Goal: Task Accomplishment & Management: Complete application form

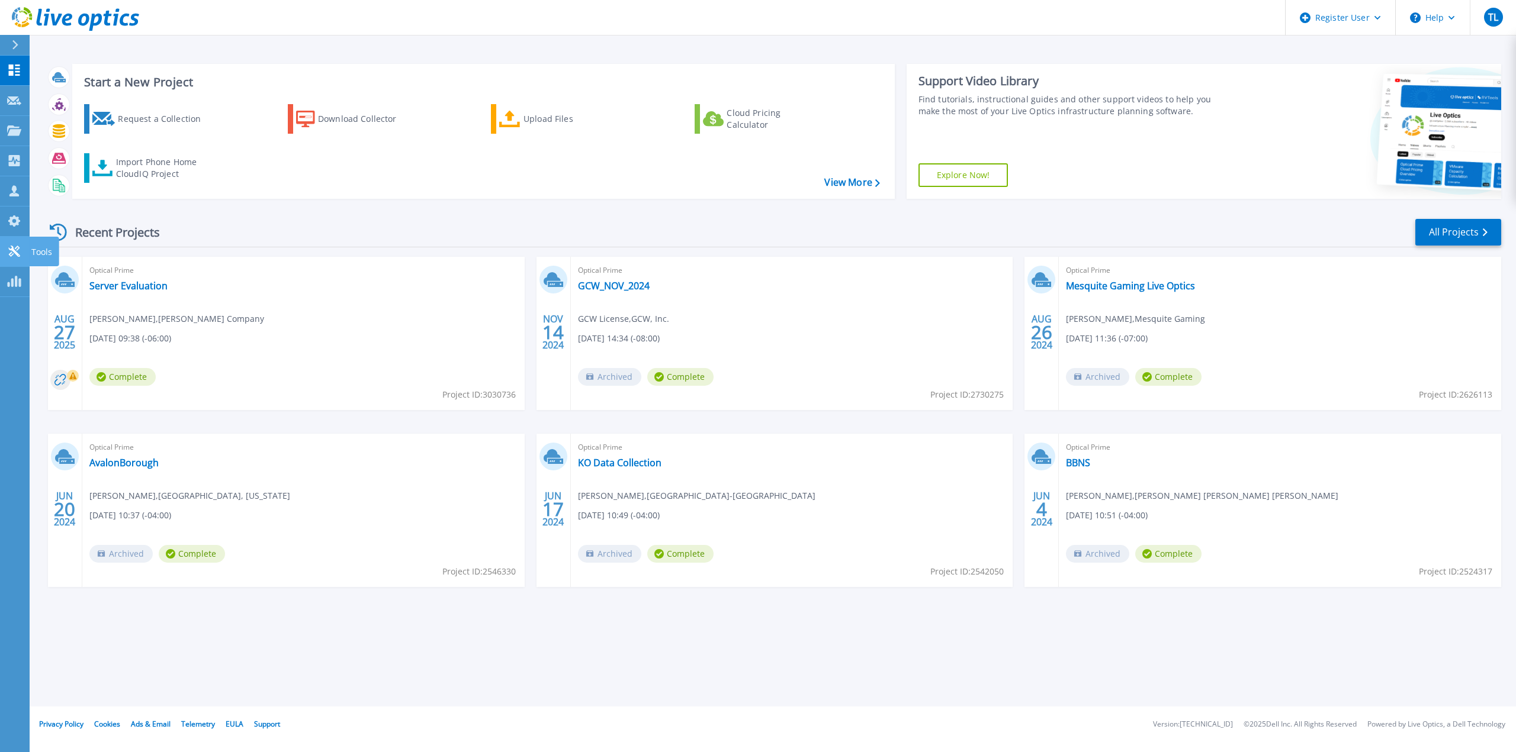
click at [12, 251] on icon at bounding box center [14, 251] width 14 height 11
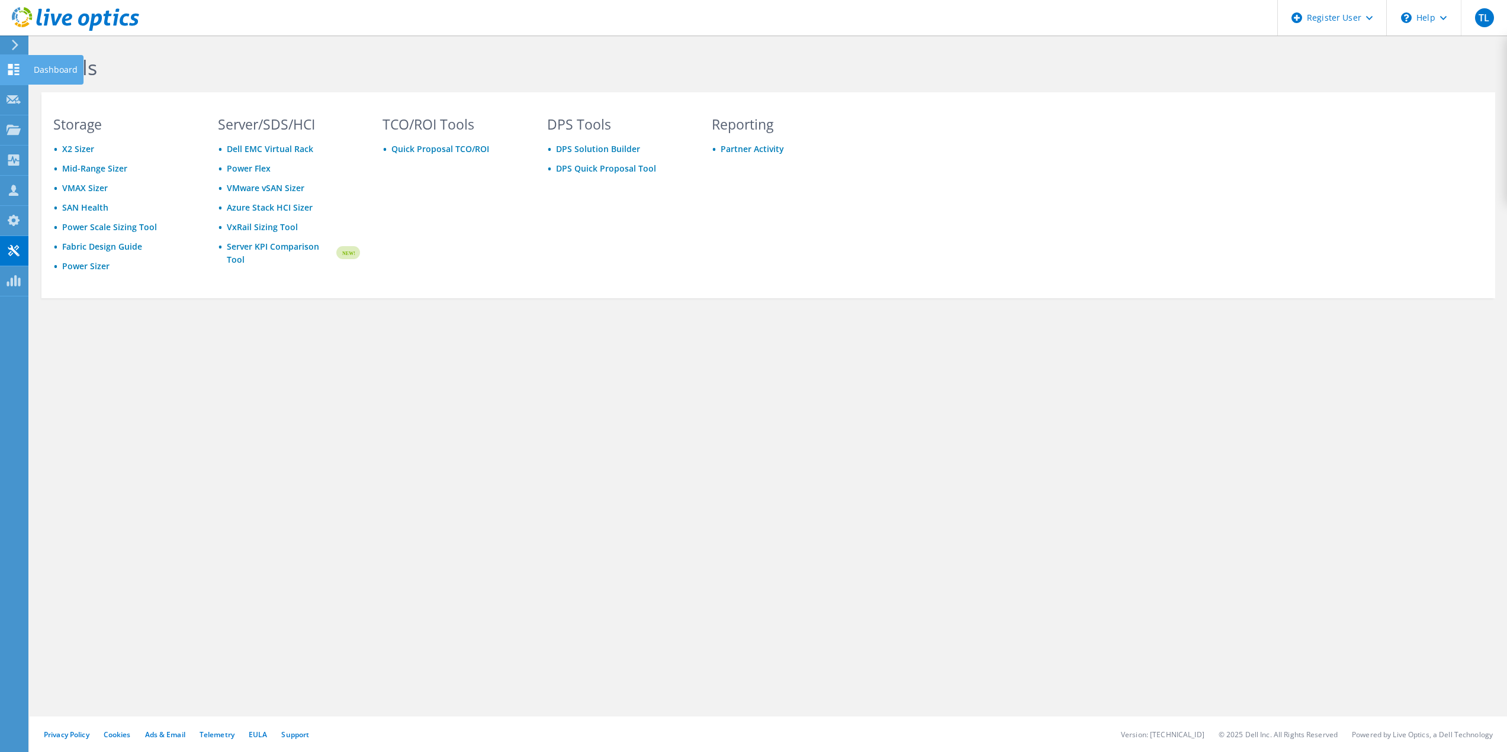
click at [13, 70] on icon at bounding box center [14, 69] width 14 height 11
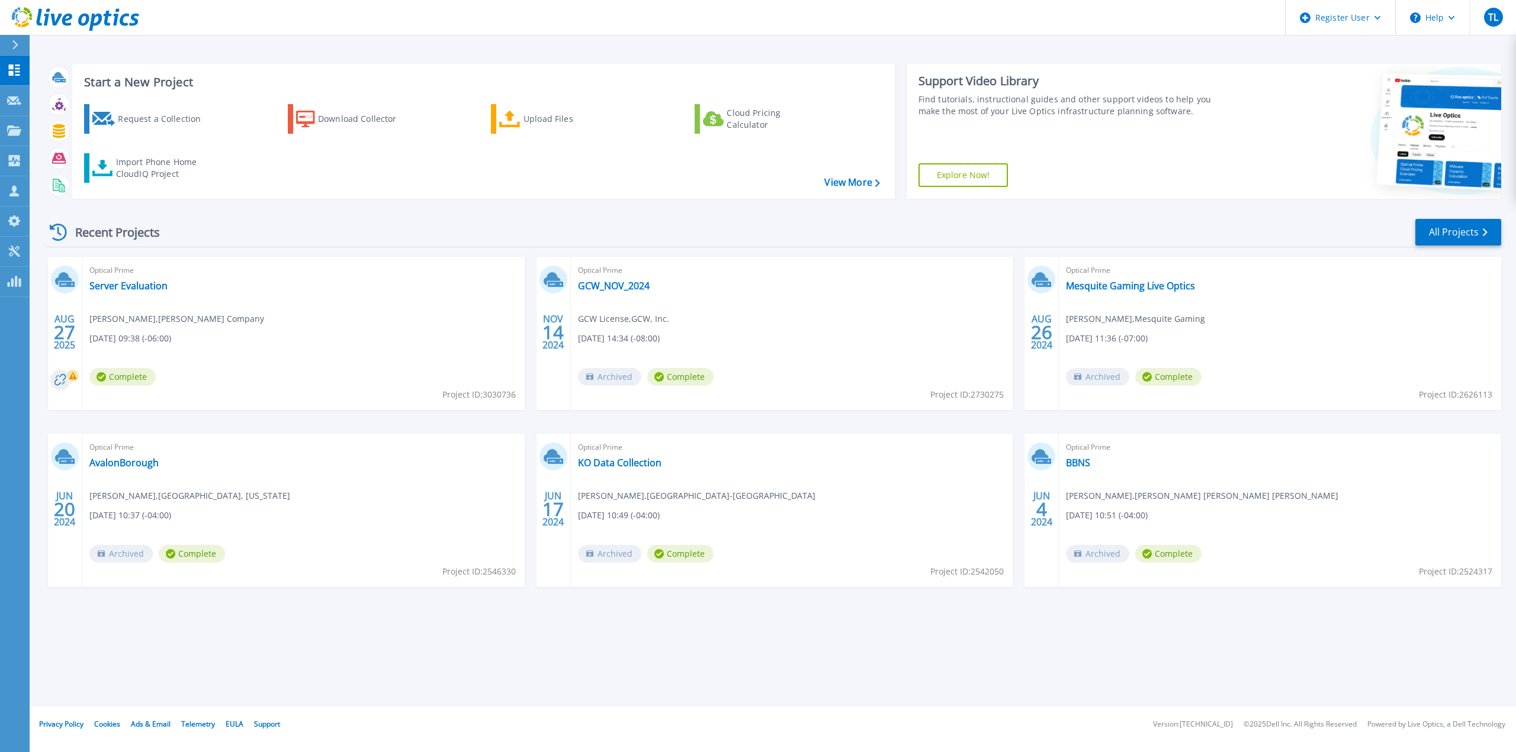
click at [973, 175] on link "Explore Now!" at bounding box center [963, 175] width 90 height 24
click at [1452, 17] on icon at bounding box center [1451, 18] width 7 height 4
click at [1449, 50] on link "Explore Helpful Articles" at bounding box center [1462, 50] width 132 height 29
click at [17, 96] on icon at bounding box center [14, 100] width 14 height 9
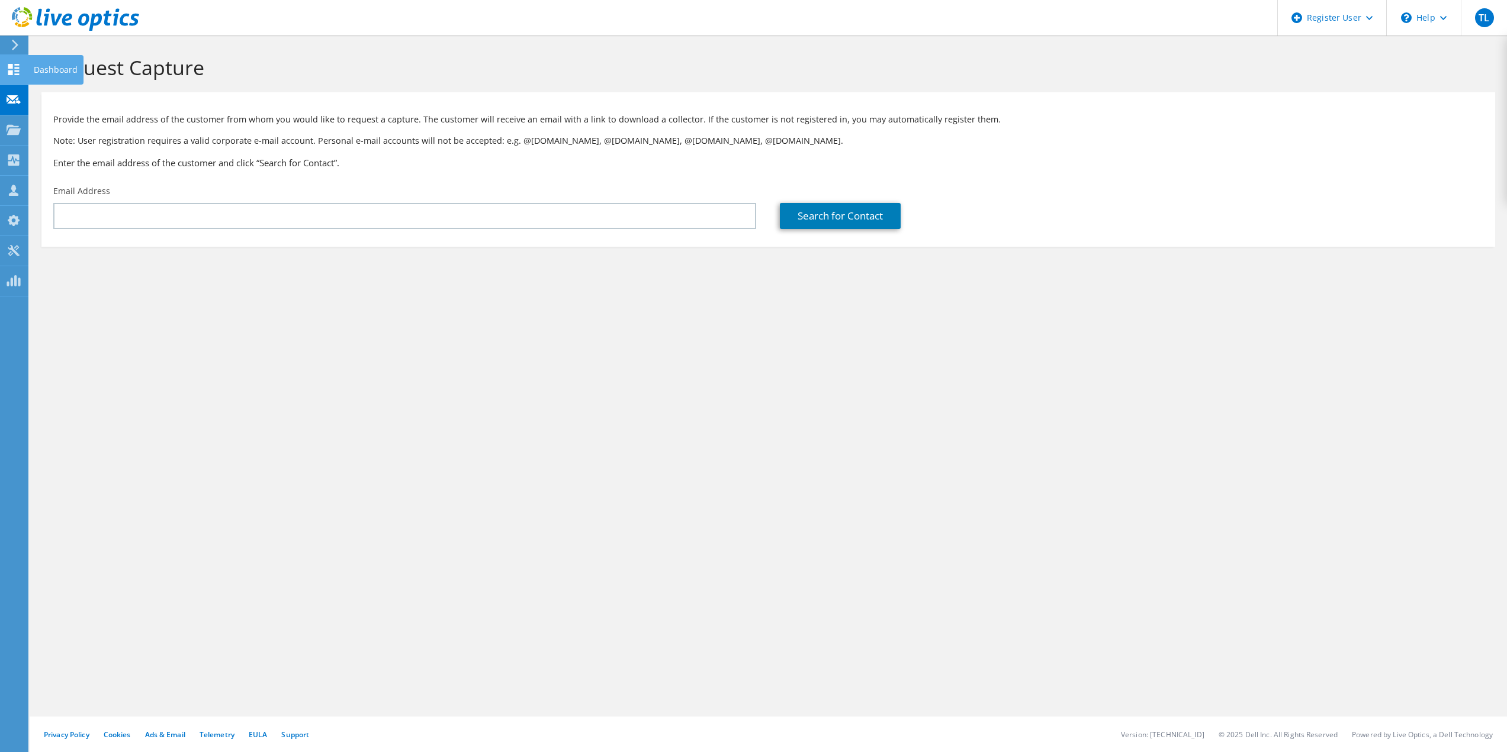
click at [16, 64] on use at bounding box center [13, 69] width 11 height 11
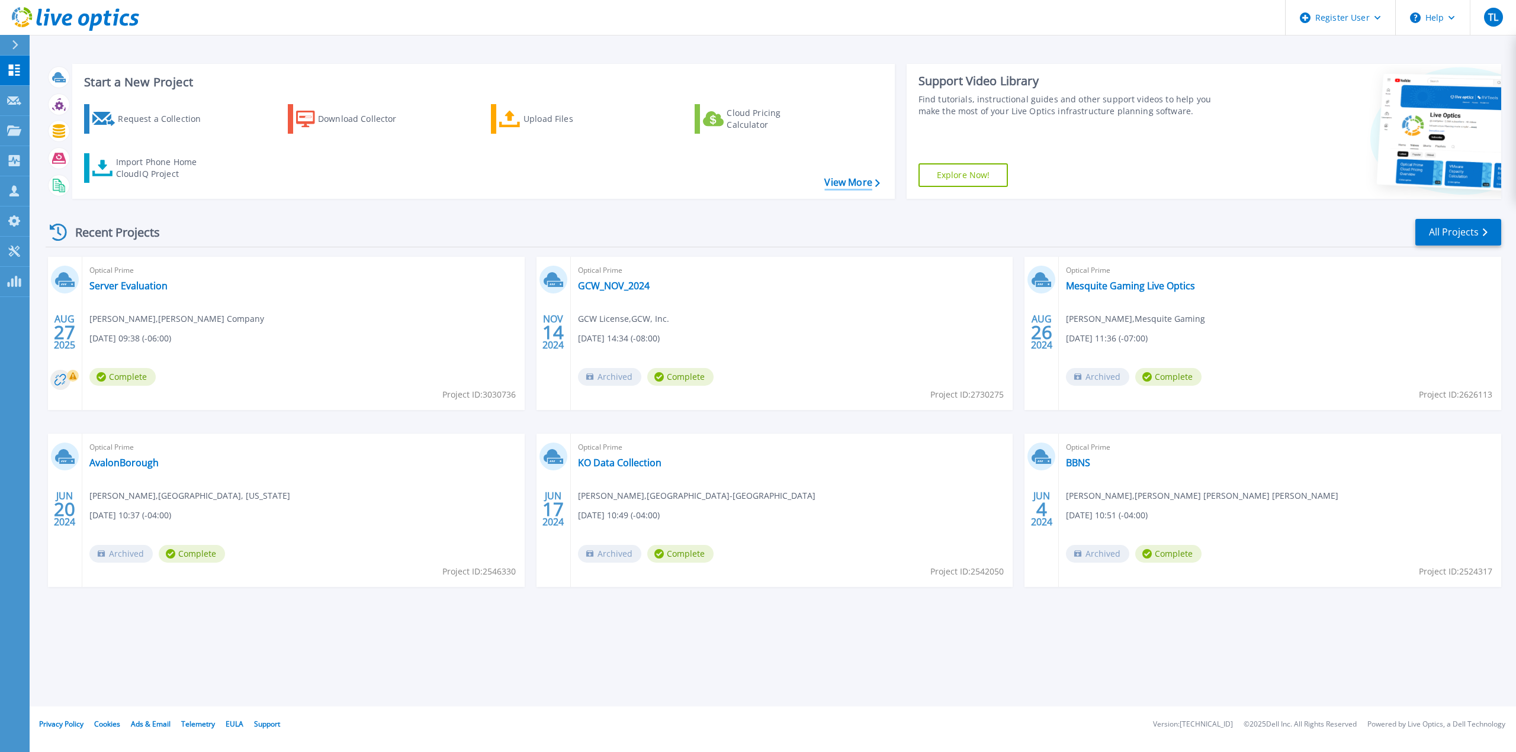
click at [841, 182] on link "View More" at bounding box center [851, 182] width 55 height 11
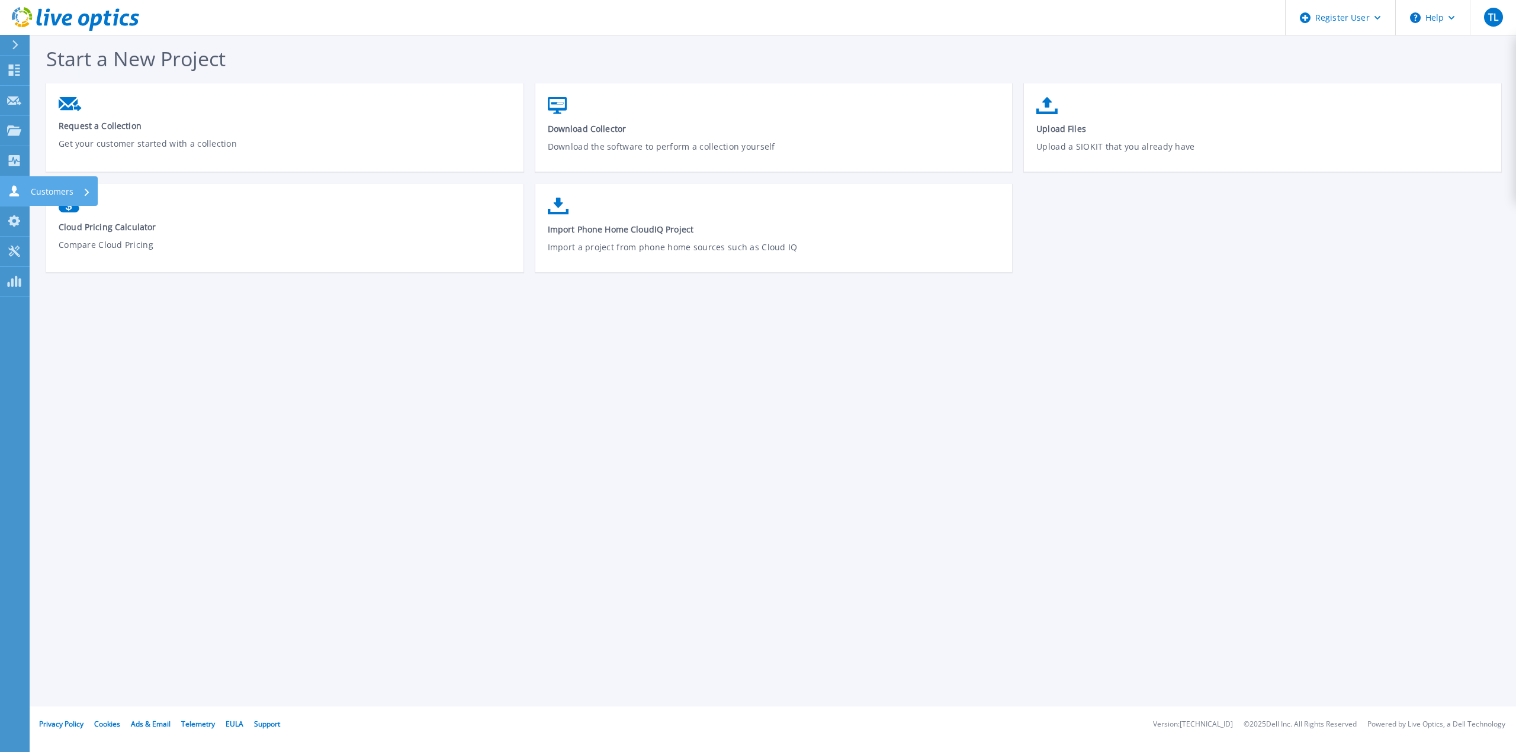
click at [17, 189] on icon at bounding box center [14, 190] width 14 height 11
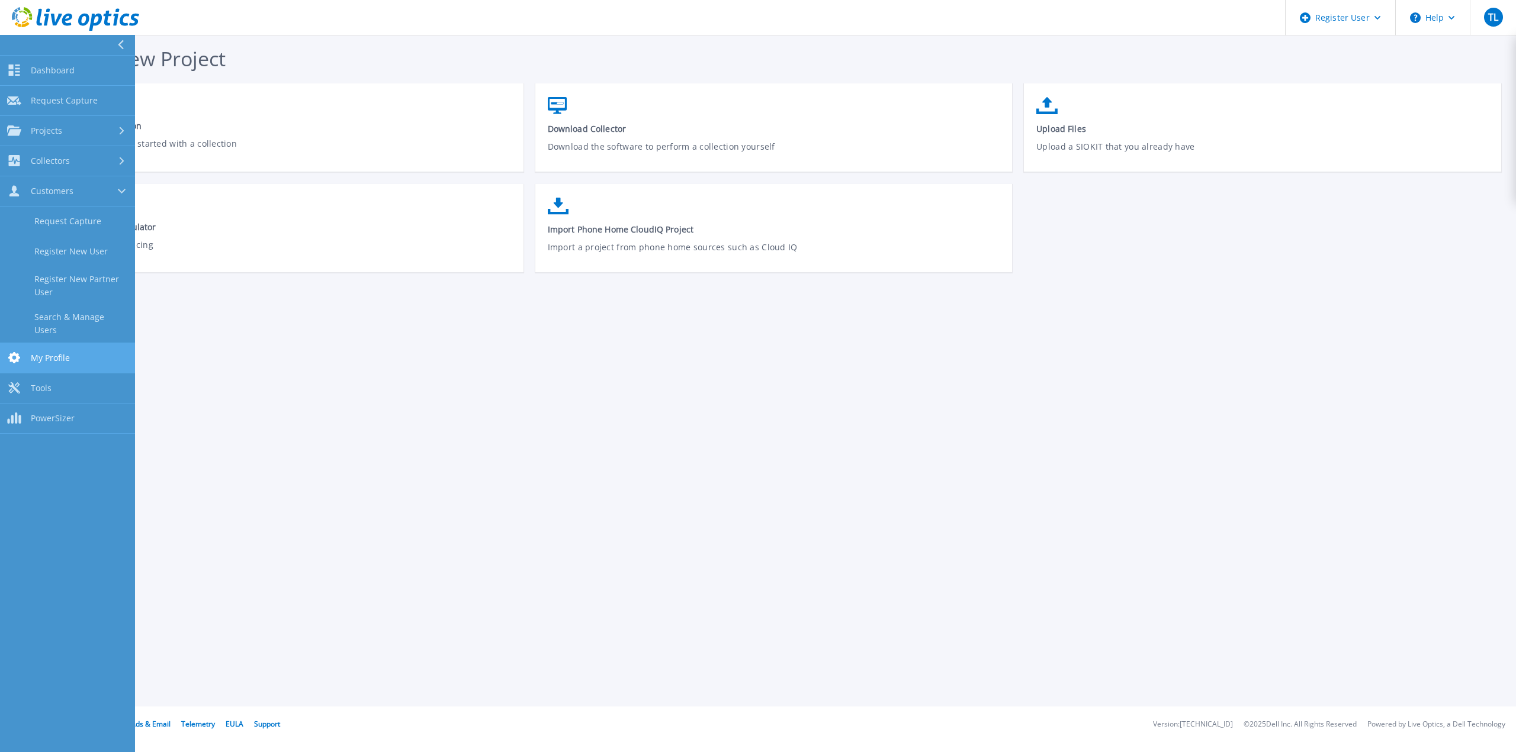
click at [46, 353] on span "My Profile" at bounding box center [50, 358] width 39 height 11
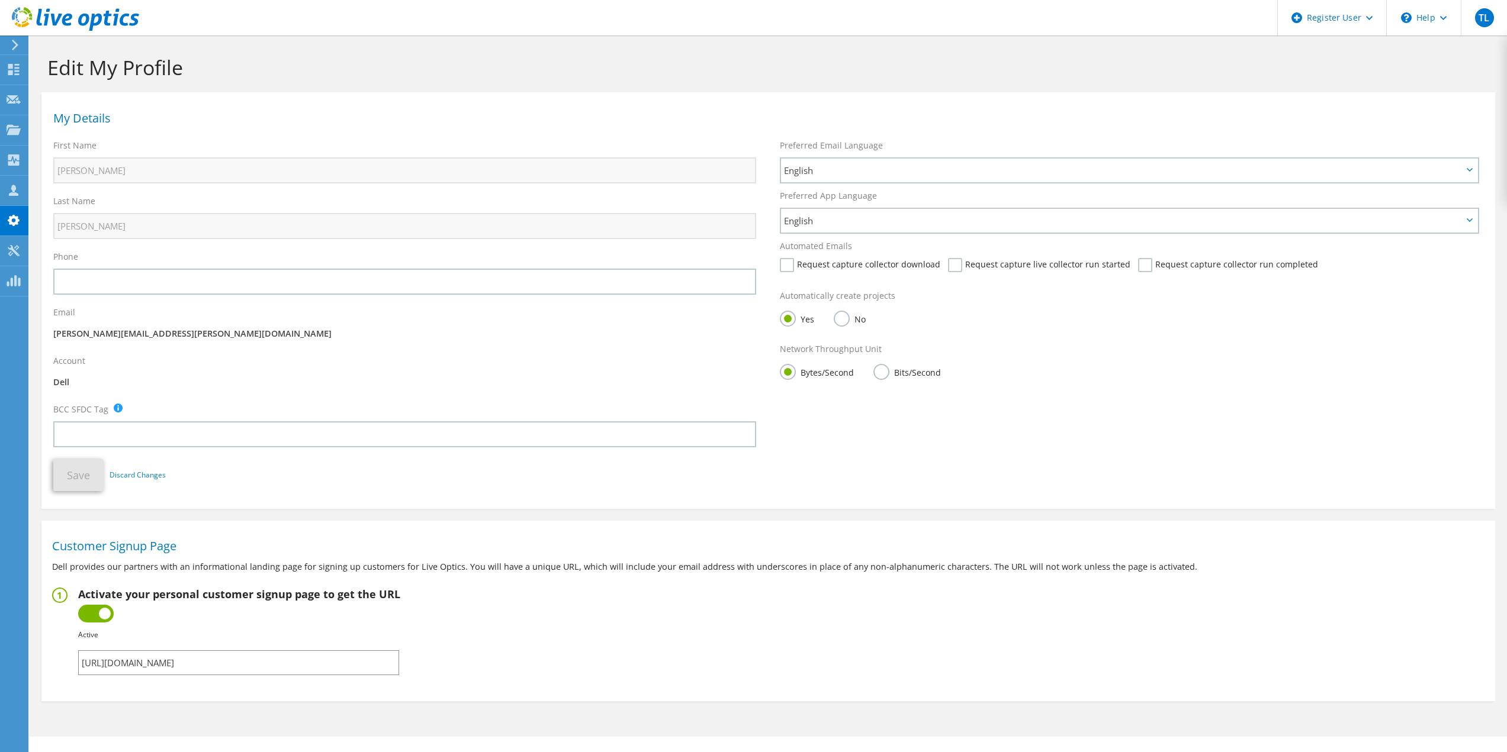
drag, startPoint x: 308, startPoint y: 662, endPoint x: 49, endPoint y: 670, distance: 260.0
click at [49, 670] on section "Customer Signup Page Dell provides our partners with an informational landing p…" at bounding box center [767, 608] width 1453 height 163
click at [16, 249] on icon at bounding box center [14, 250] width 14 height 11
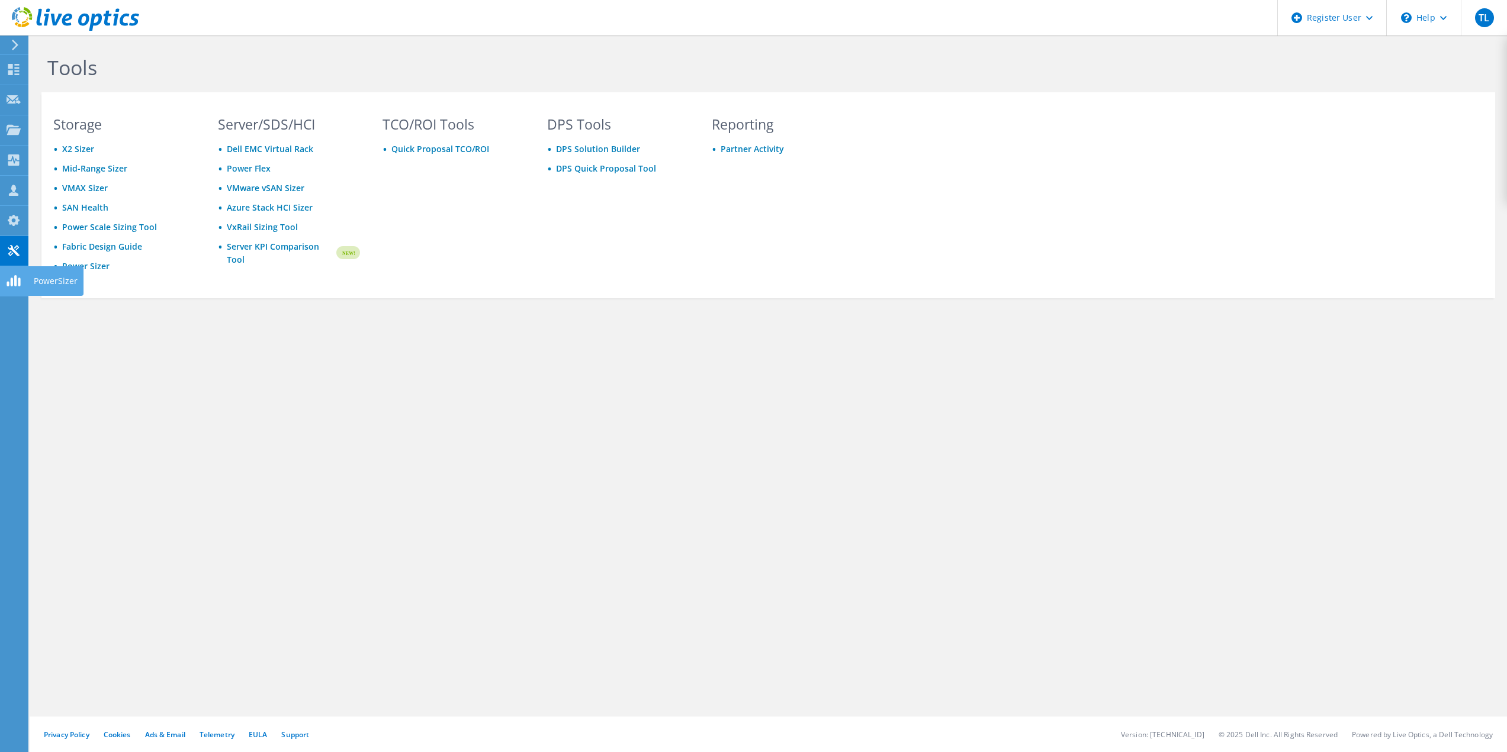
click at [12, 279] on use at bounding box center [14, 280] width 14 height 11
click at [10, 219] on use at bounding box center [14, 220] width 12 height 11
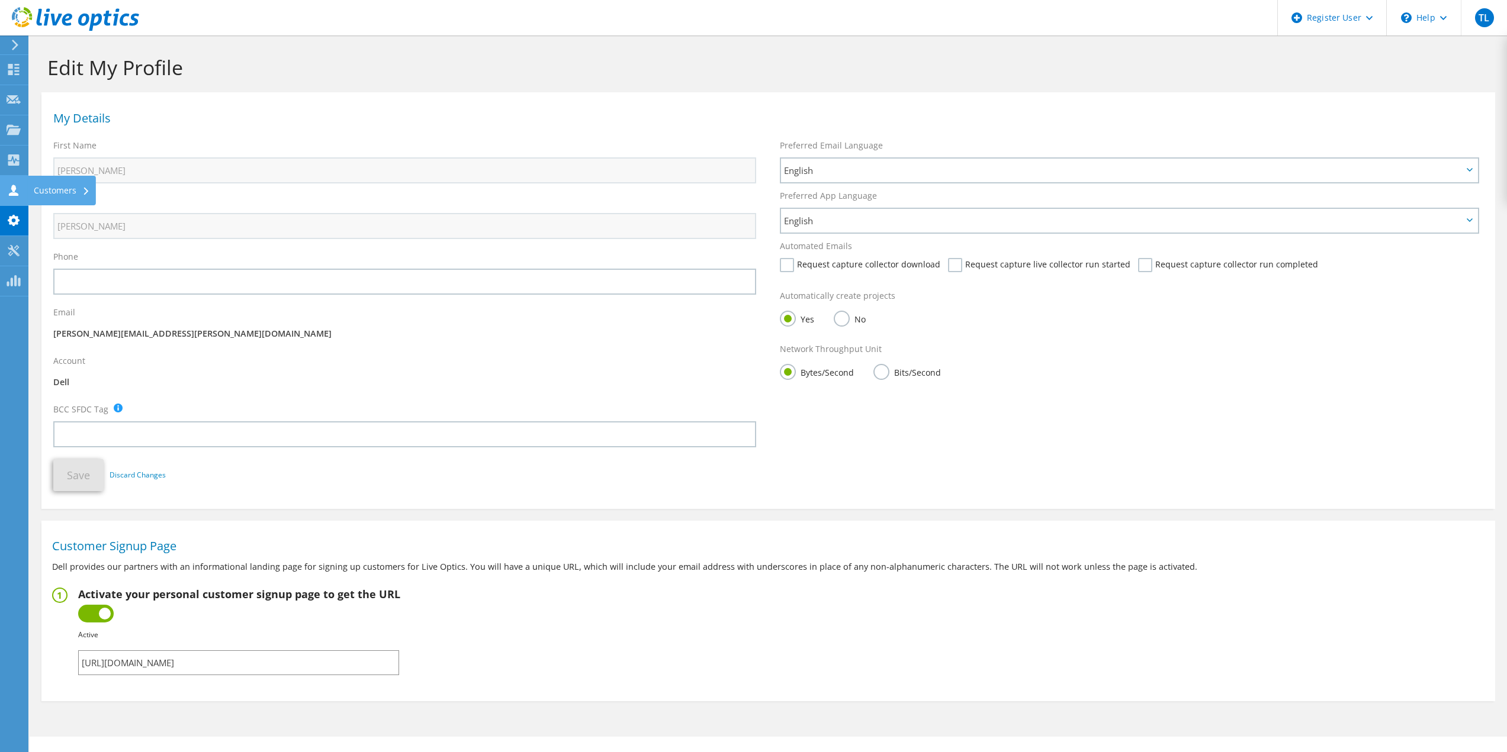
click at [13, 187] on use at bounding box center [13, 190] width 9 height 11
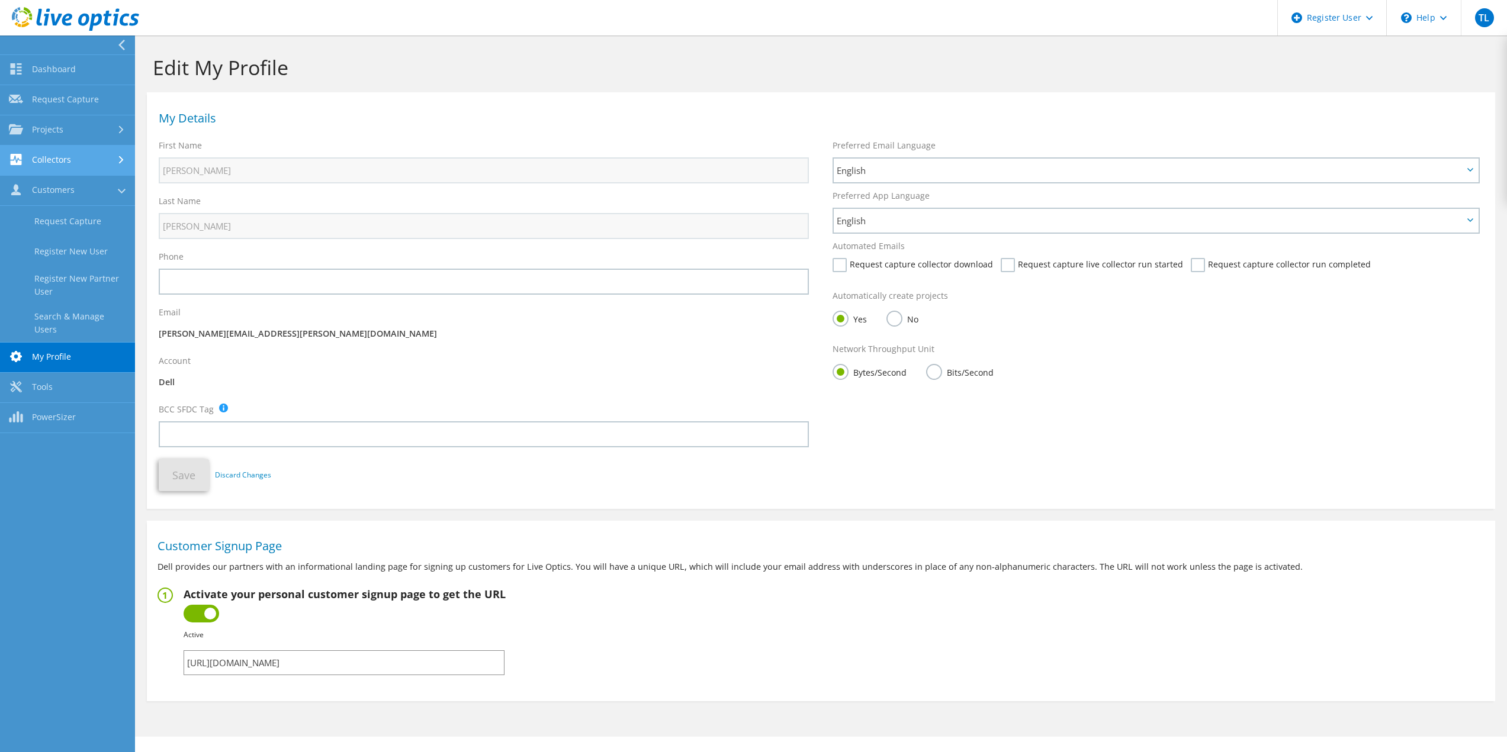
click at [86, 150] on link "Collectors" at bounding box center [67, 161] width 135 height 30
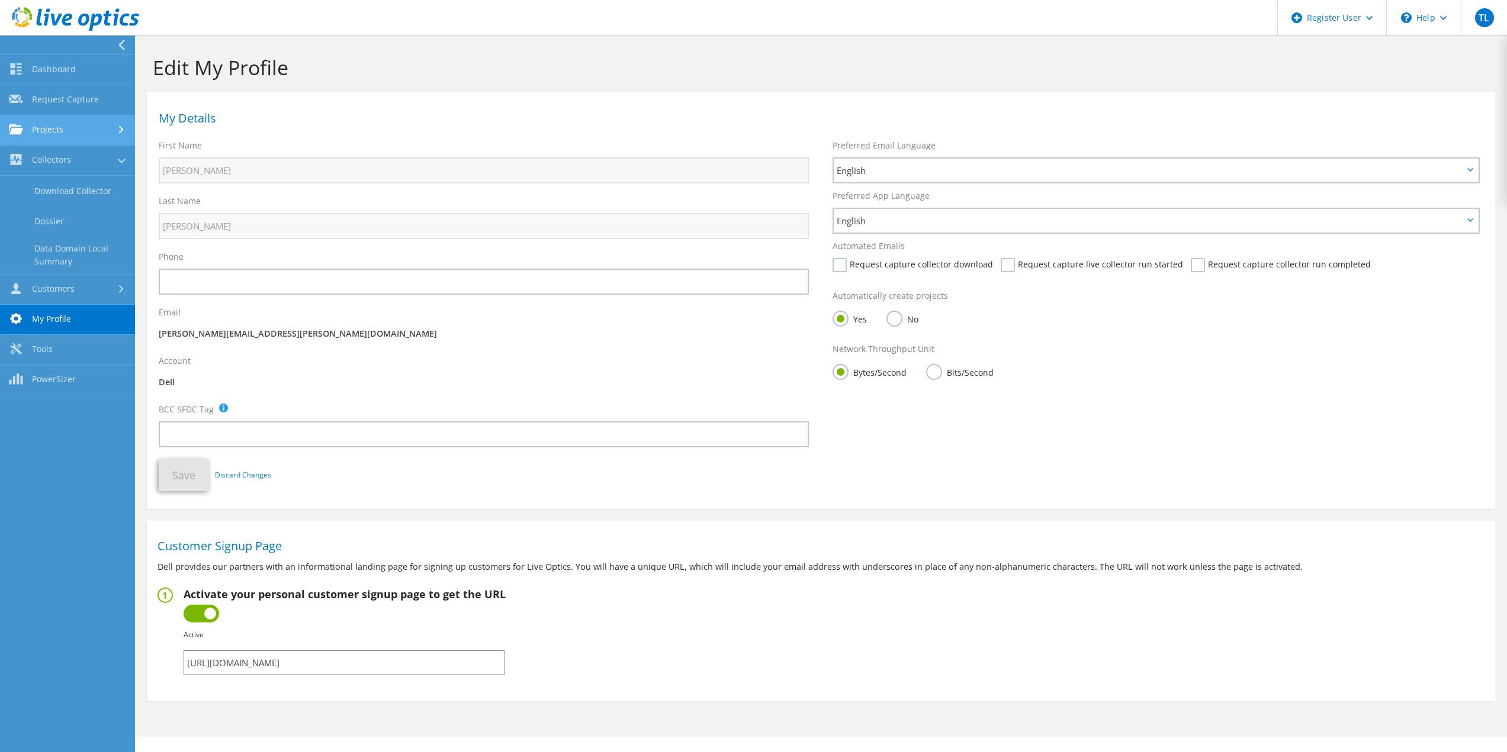
click at [78, 123] on link "Projects" at bounding box center [67, 130] width 135 height 30
click at [78, 92] on link "Request Capture" at bounding box center [67, 100] width 135 height 30
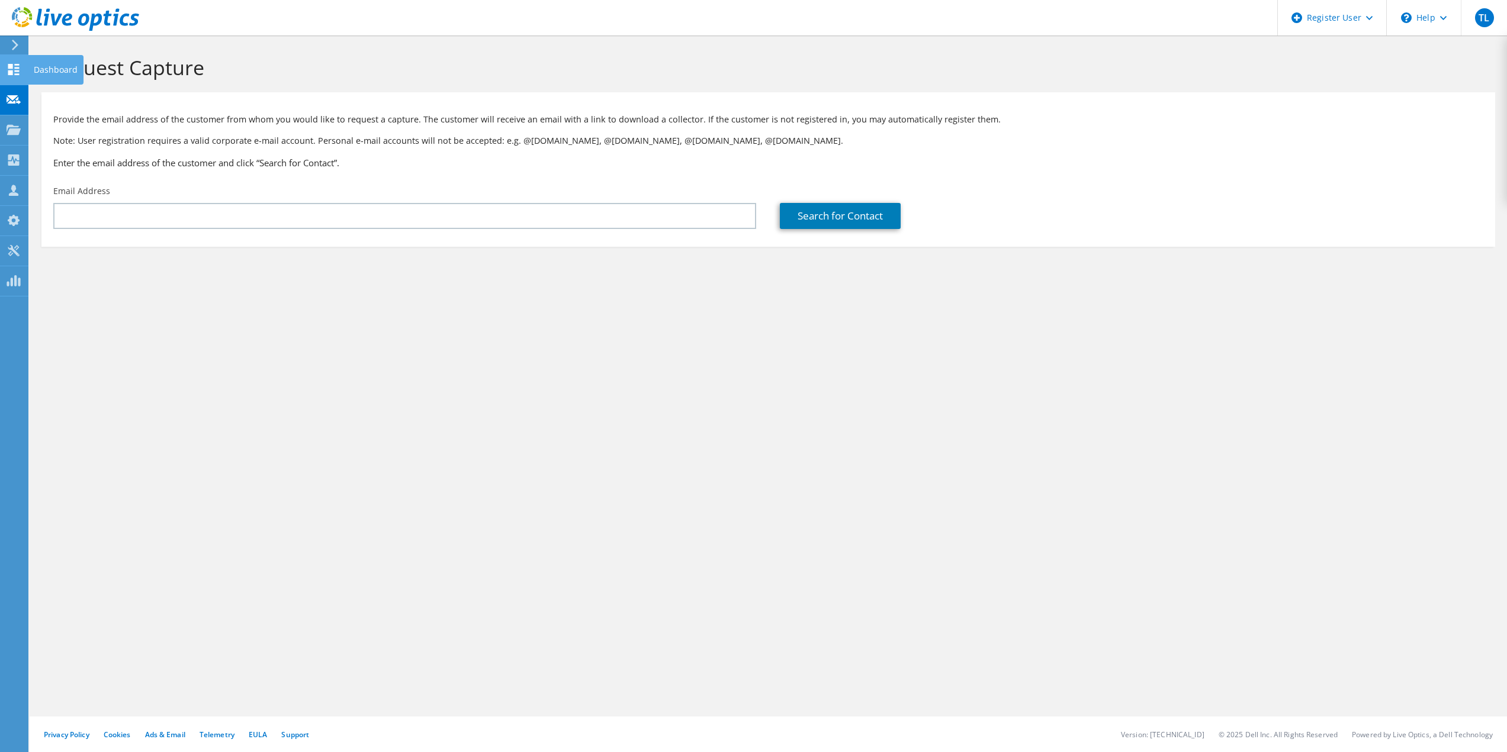
click at [31, 66] on div "Dashboard" at bounding box center [56, 70] width 56 height 30
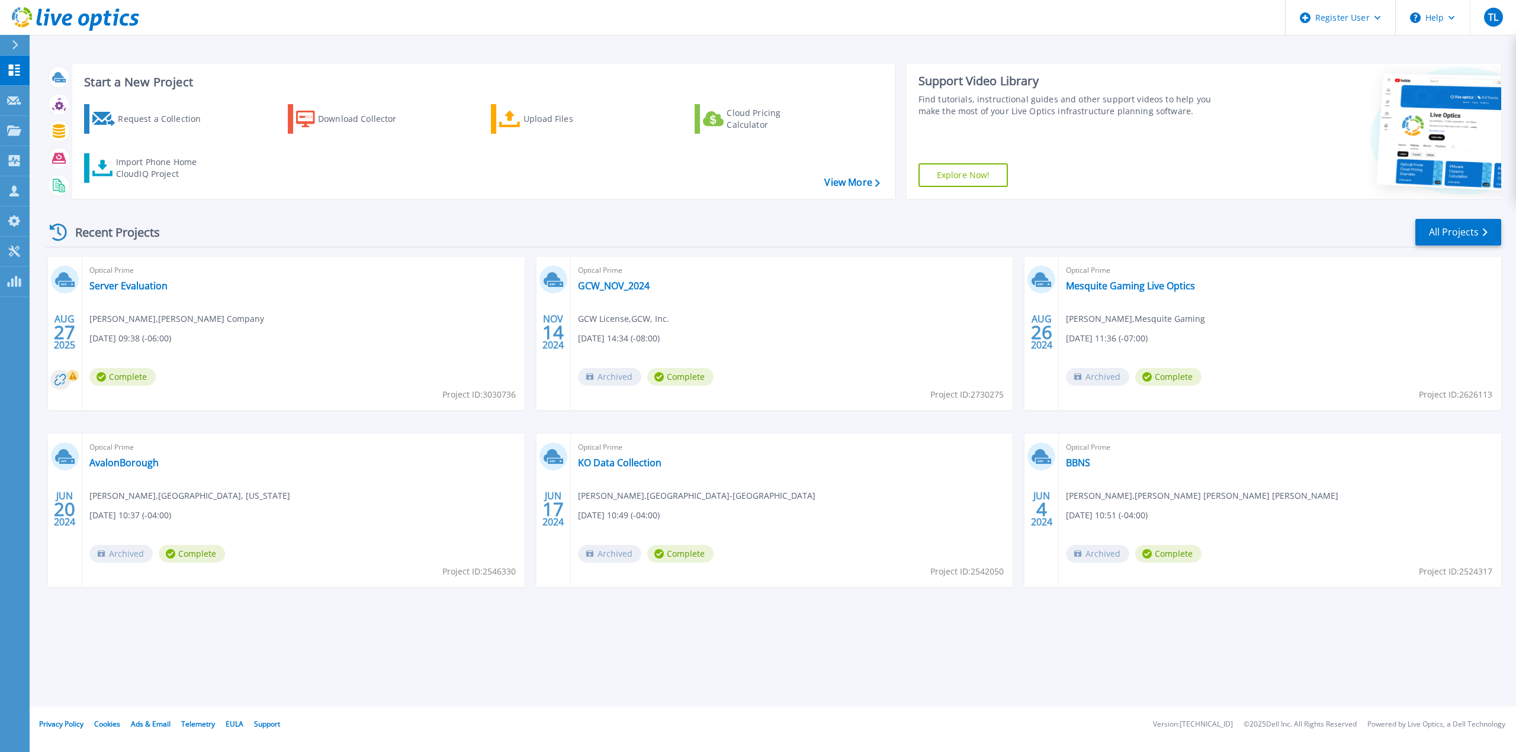
click at [964, 174] on link "Explore Now!" at bounding box center [963, 175] width 90 height 24
click at [62, 184] on icon at bounding box center [62, 188] width 6 height 8
click at [58, 162] on icon at bounding box center [59, 159] width 14 height 14
click at [55, 128] on icon at bounding box center [59, 131] width 12 height 14
click at [57, 99] on icon at bounding box center [59, 105] width 14 height 14
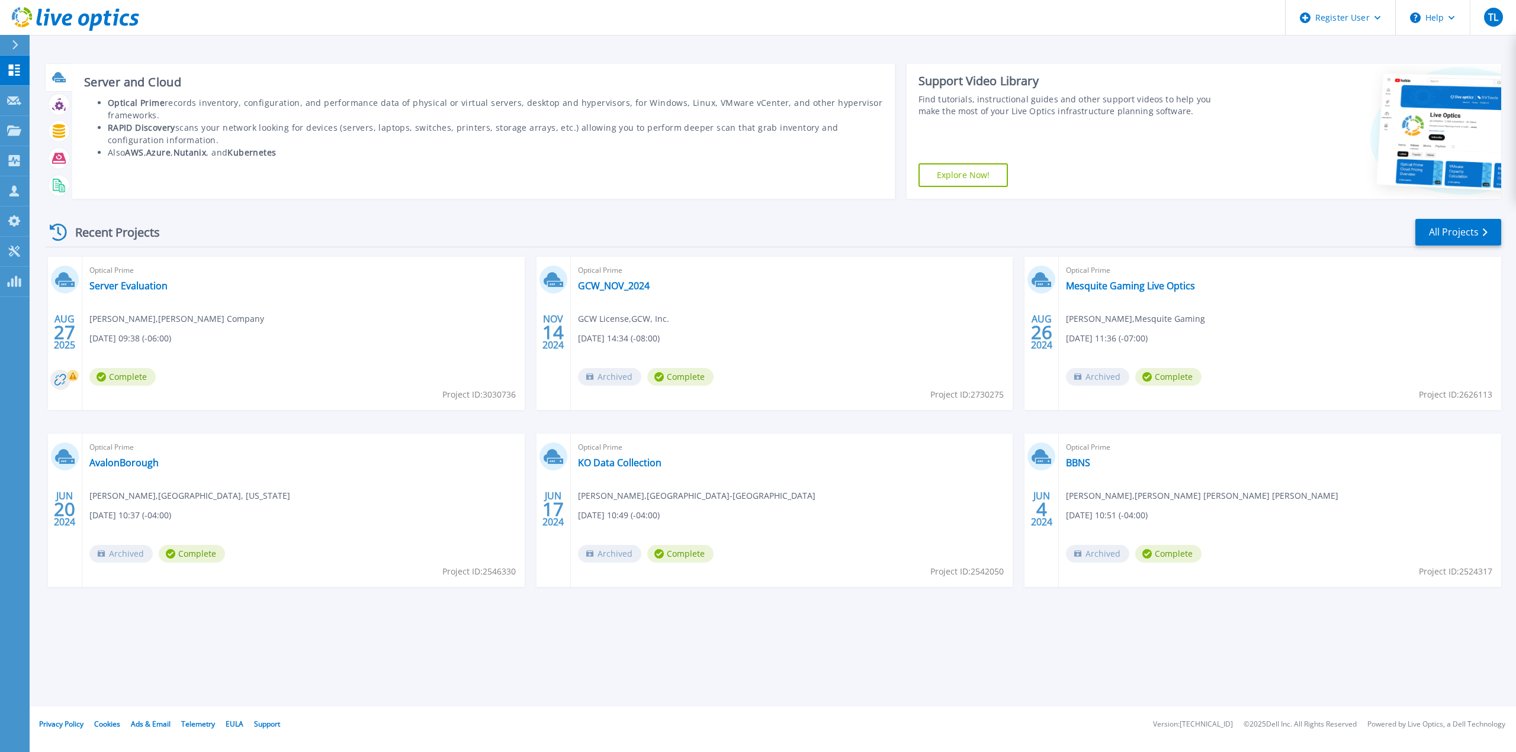
click at [56, 72] on icon at bounding box center [59, 77] width 14 height 14
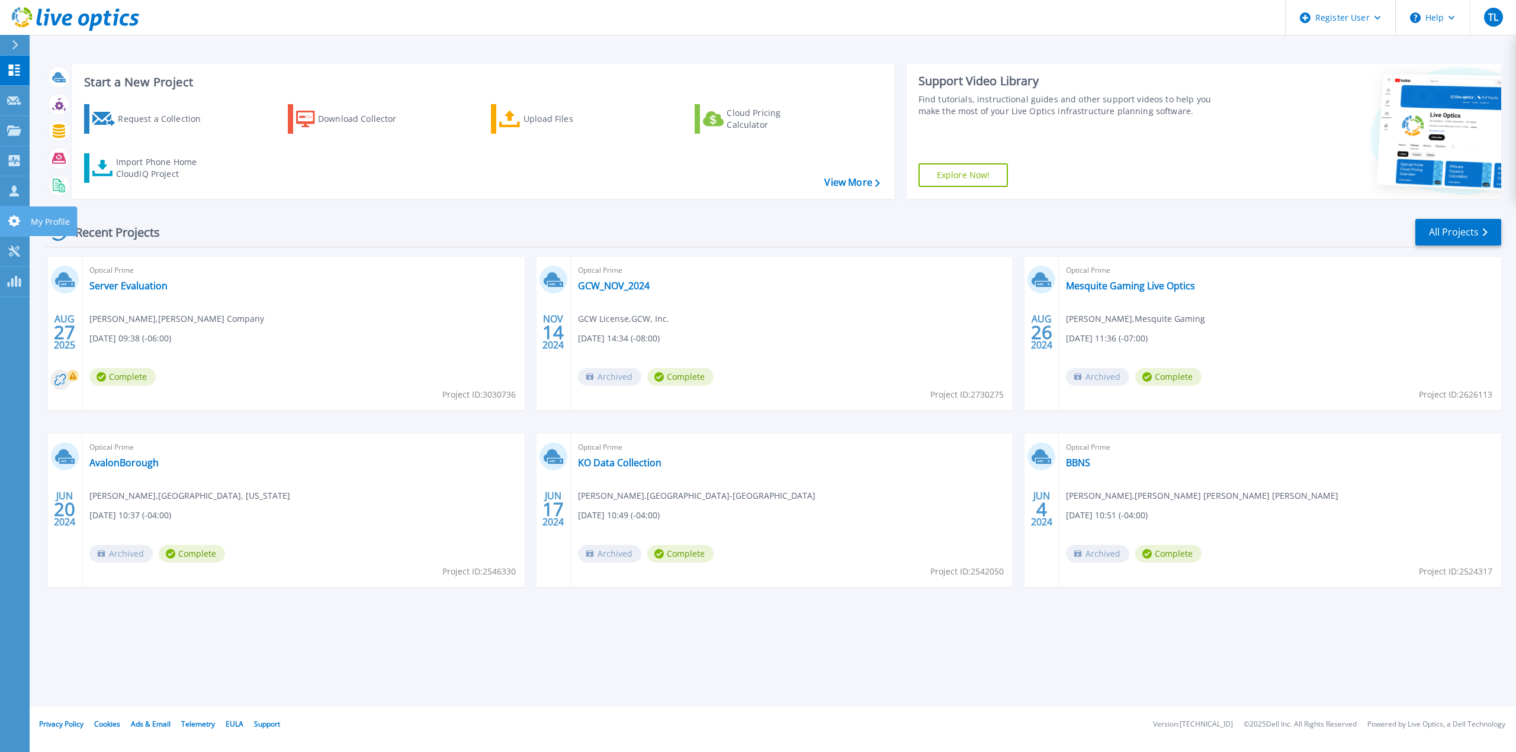
click at [15, 221] on icon at bounding box center [14, 220] width 14 height 11
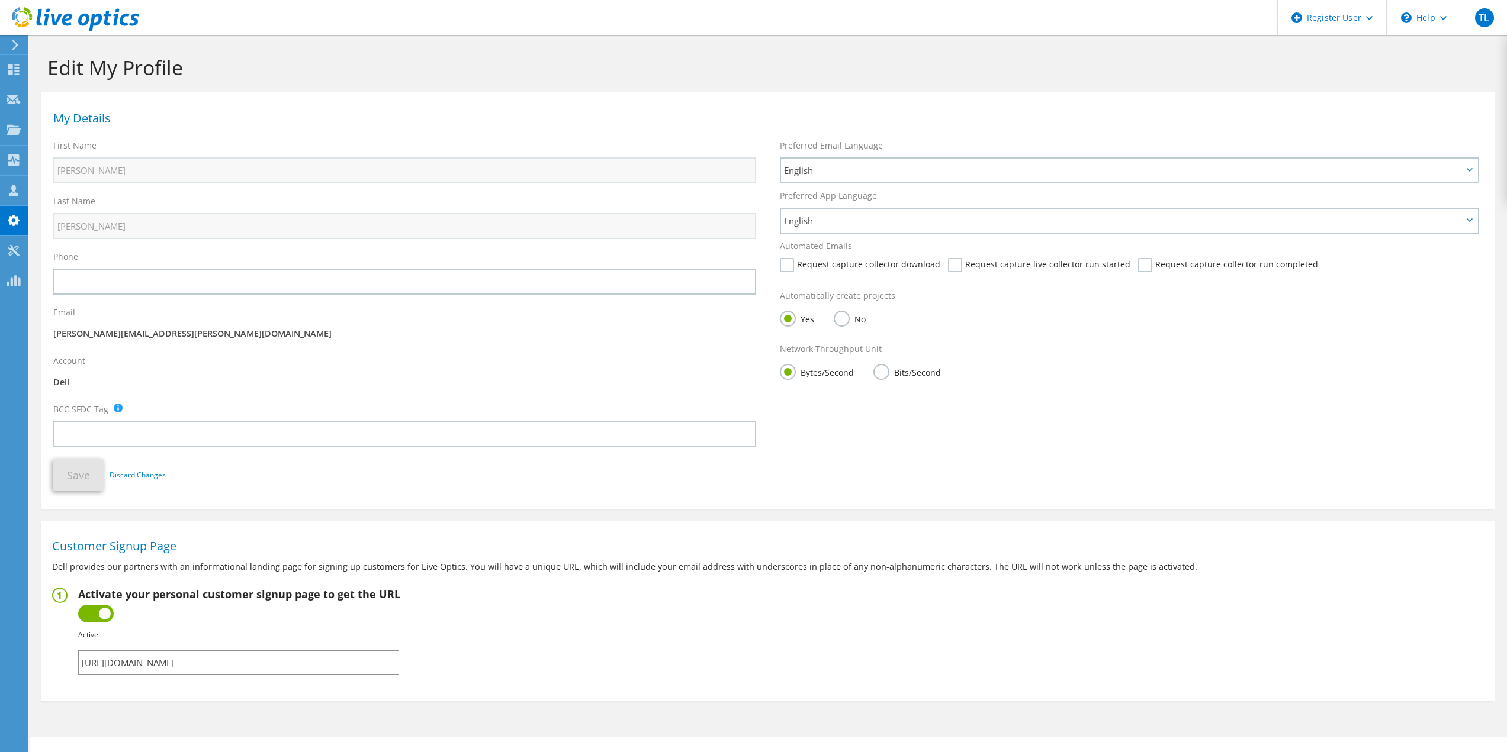
drag, startPoint x: 304, startPoint y: 665, endPoint x: 21, endPoint y: 665, distance: 283.6
click at [21, 665] on div "TL Dell User [PERSON_NAME] [PERSON_NAME][EMAIL_ADDRESS][PERSON_NAME][DOMAIN_NAM…" at bounding box center [753, 386] width 1507 height 773
click at [429, 630] on fieldset "Activate your personal customer signup page to get the URL Inactive Active Fail…" at bounding box center [768, 632] width 1432 height 88
drag, startPoint x: 316, startPoint y: 661, endPoint x: 65, endPoint y: 657, distance: 251.1
click at [65, 657] on fieldset "Activate your personal customer signup page to get the URL Inactive Active Fail…" at bounding box center [768, 632] width 1432 height 88
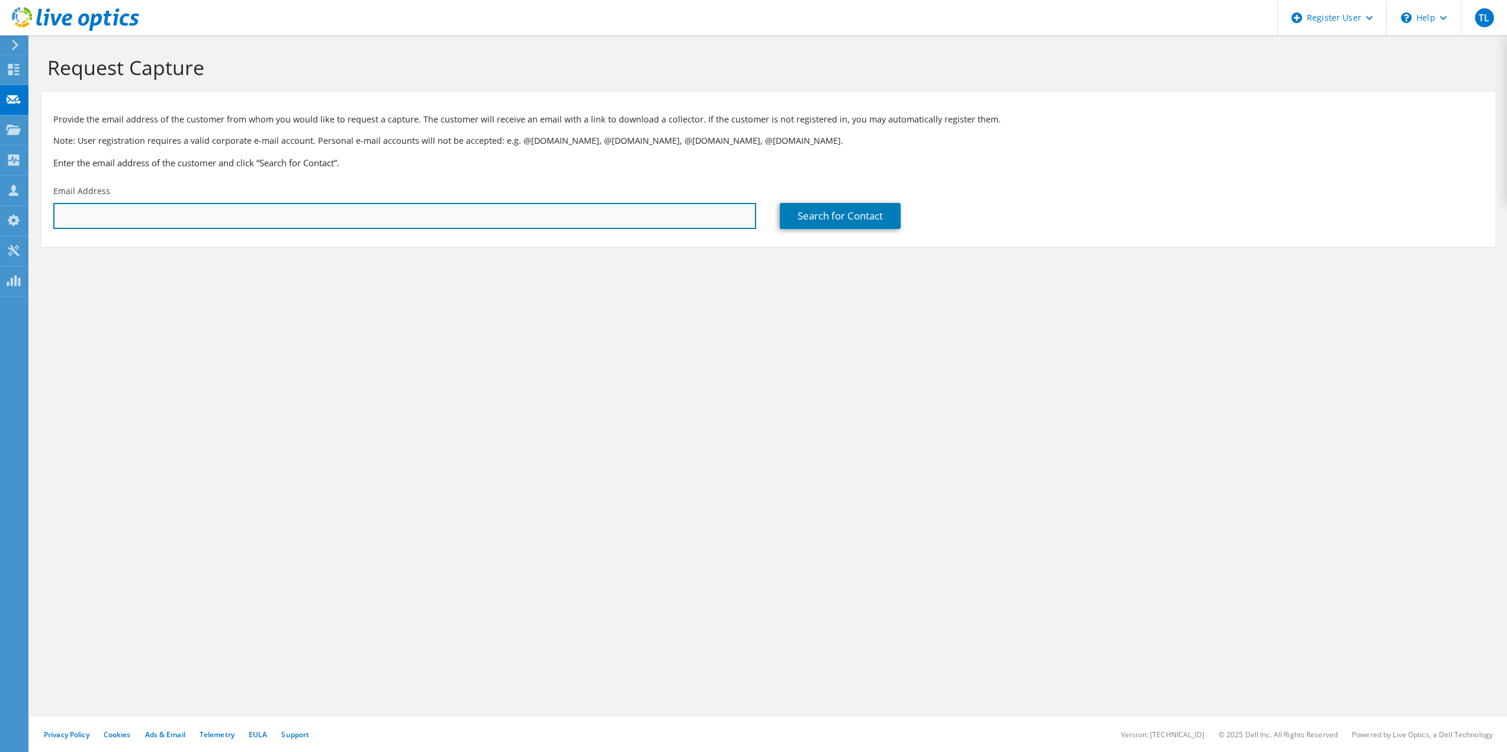
click at [324, 218] on input "text" at bounding box center [404, 216] width 703 height 26
paste input "andrew.borrayo@yayafoods.com;"
type input "andrew.borrayo@yayafoods.com"
type input "Ya YA Foods USA LLC."
type input "Andrew"
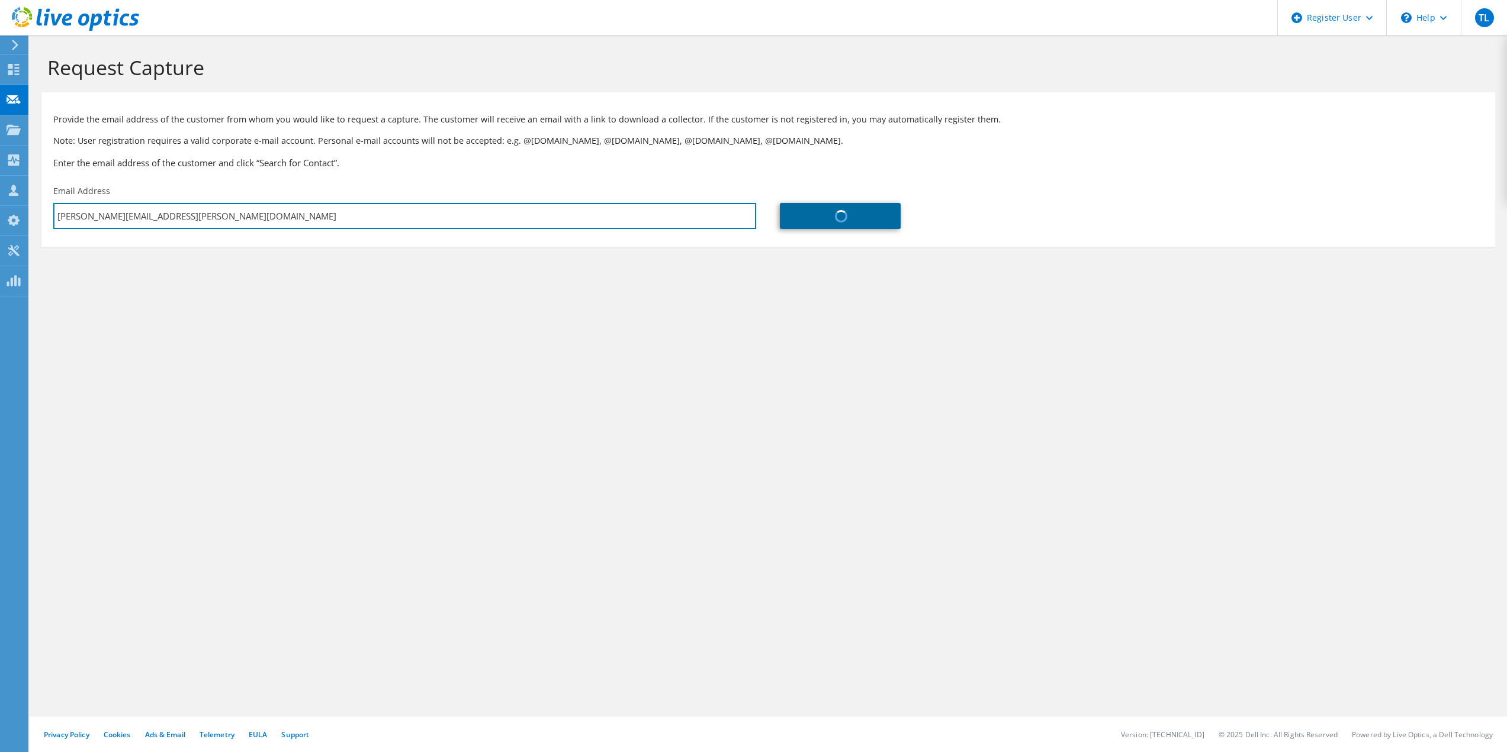
type input "Borrayo"
type input "[GEOGRAPHIC_DATA]"
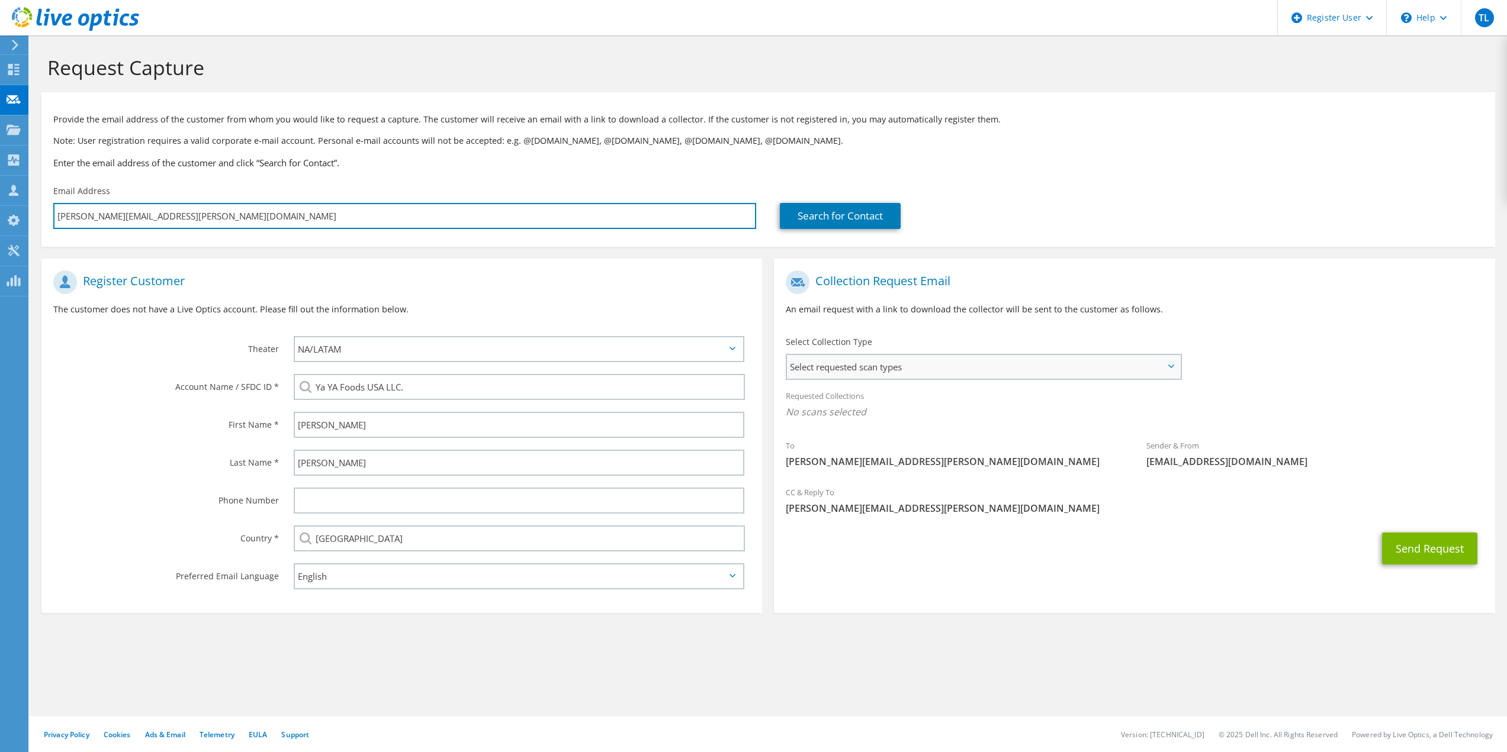
type input "andrew.borrayo@yayafoods.com"
click at [980, 363] on span "Select requested scan types" at bounding box center [983, 367] width 393 height 24
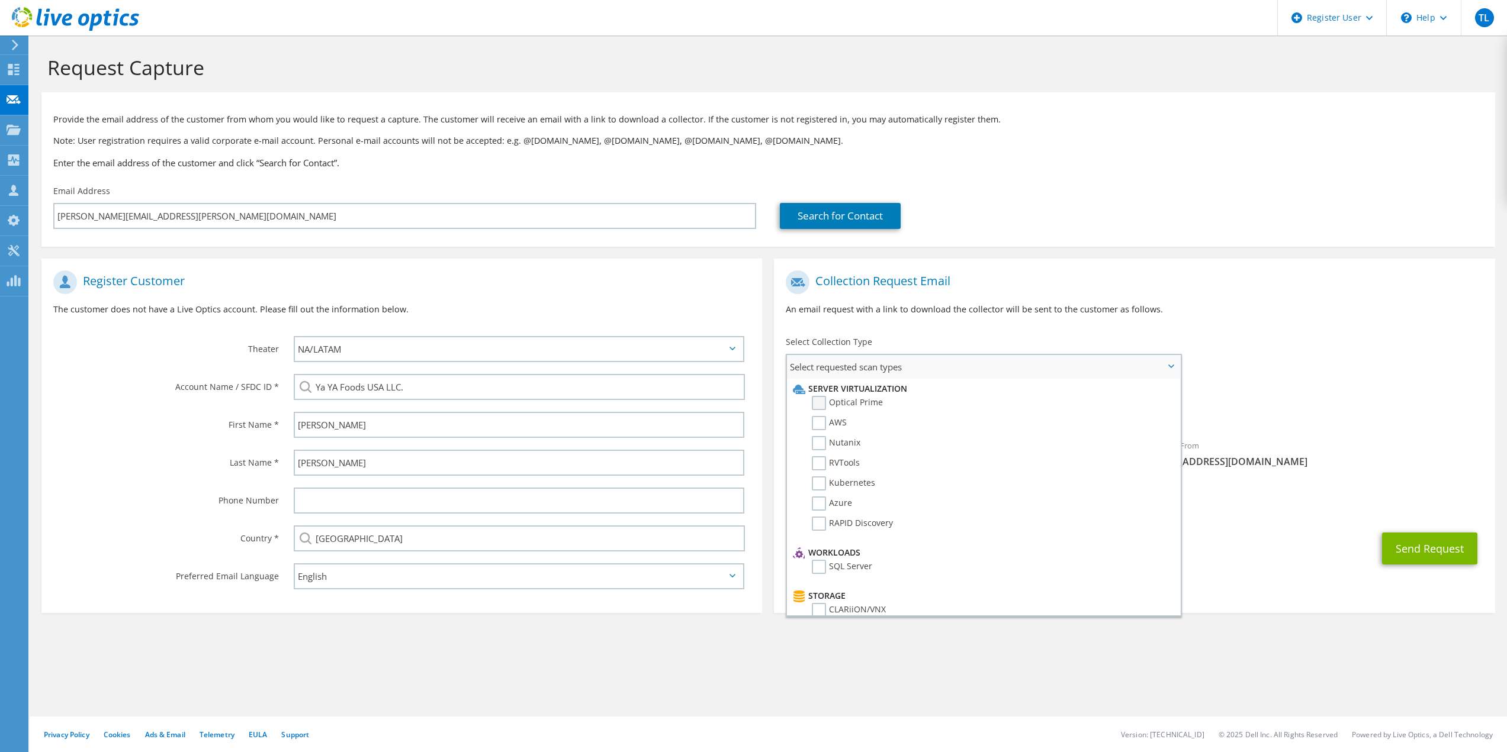
click at [818, 401] on label "Optical Prime" at bounding box center [847, 403] width 71 height 14
click at [0, 0] on input "Optical Prime" at bounding box center [0, 0] width 0 height 0
click at [1430, 552] on button "Send Request" at bounding box center [1429, 552] width 95 height 32
